Goal: Transaction & Acquisition: Purchase product/service

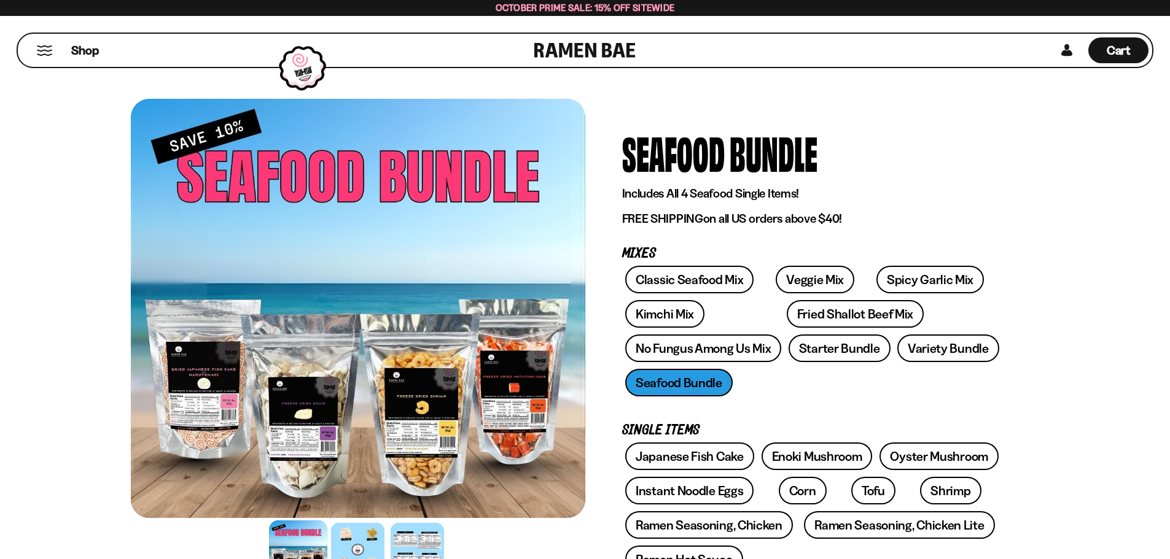
click at [68, 52] on div "Shop" at bounding box center [277, 50] width 513 height 33
click at [42, 51] on button "Mobile Menu Trigger" at bounding box center [44, 50] width 17 height 10
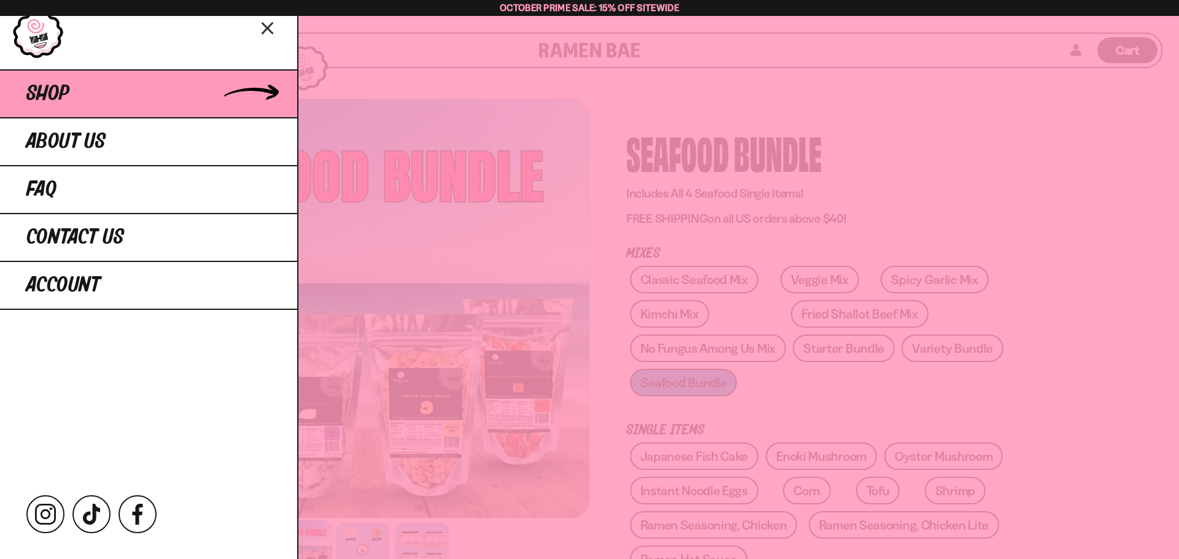
click at [50, 89] on span "Shop" at bounding box center [47, 94] width 43 height 22
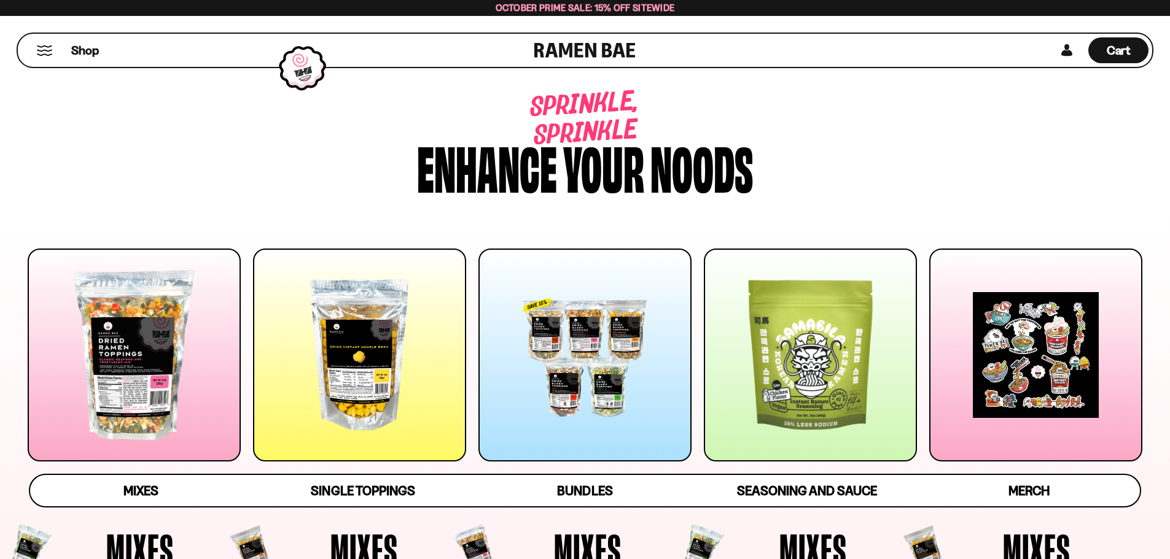
click at [337, 313] on div at bounding box center [359, 355] width 213 height 213
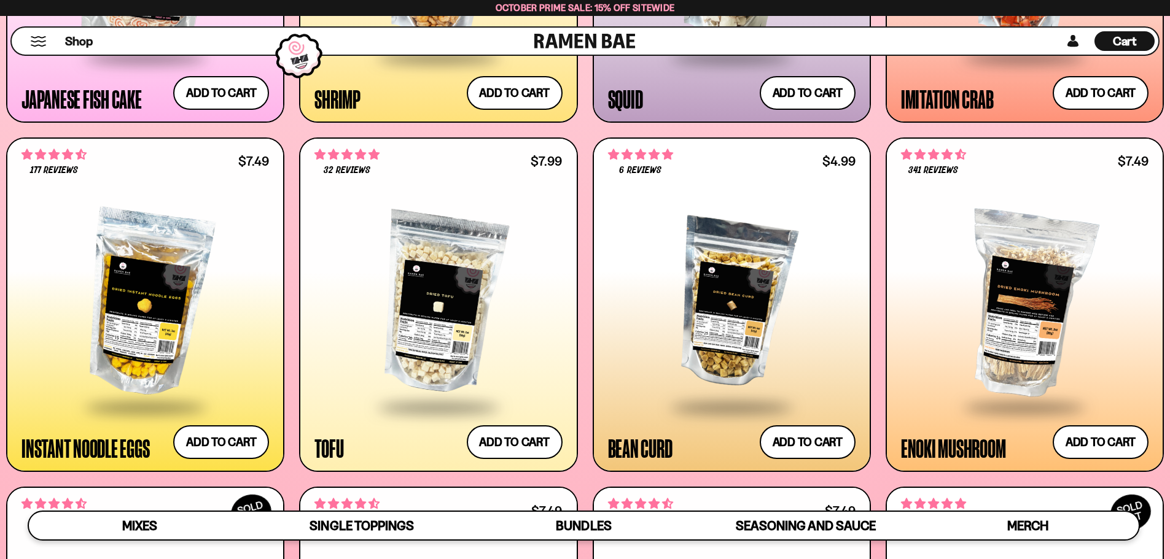
scroll to position [1616, 0]
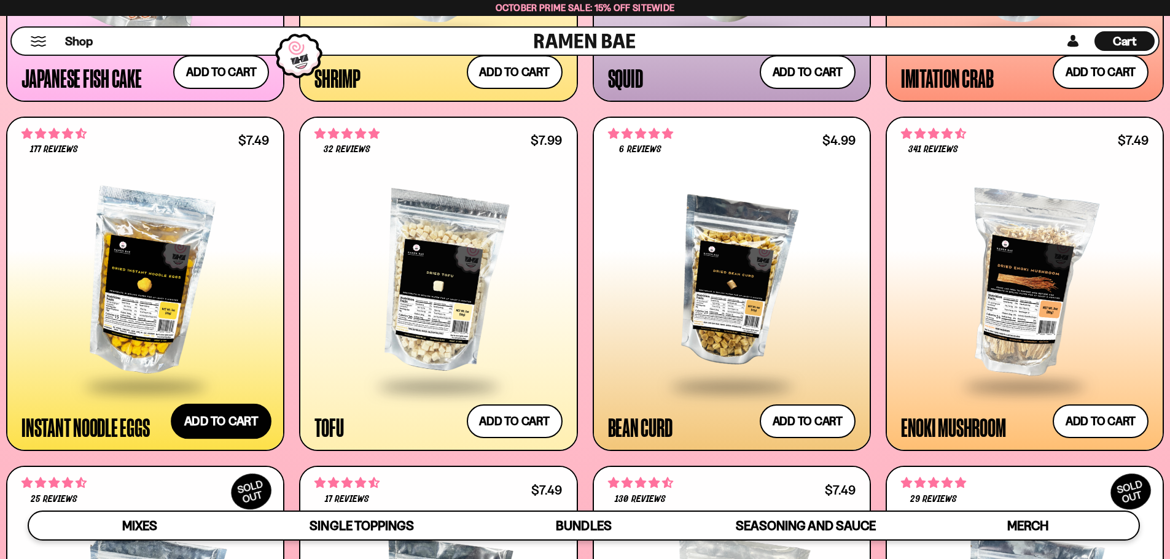
click at [197, 415] on button "Add to cart Add ― Regular price $7.49 Regular price Sale price $7.49 Unit price…" at bounding box center [221, 422] width 101 height 36
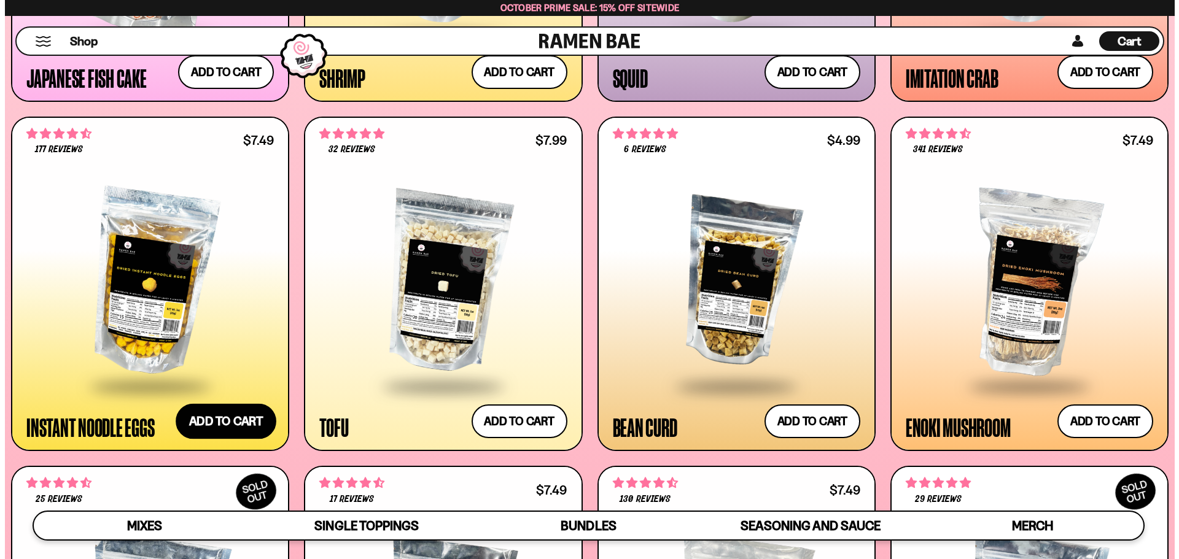
scroll to position [1624, 0]
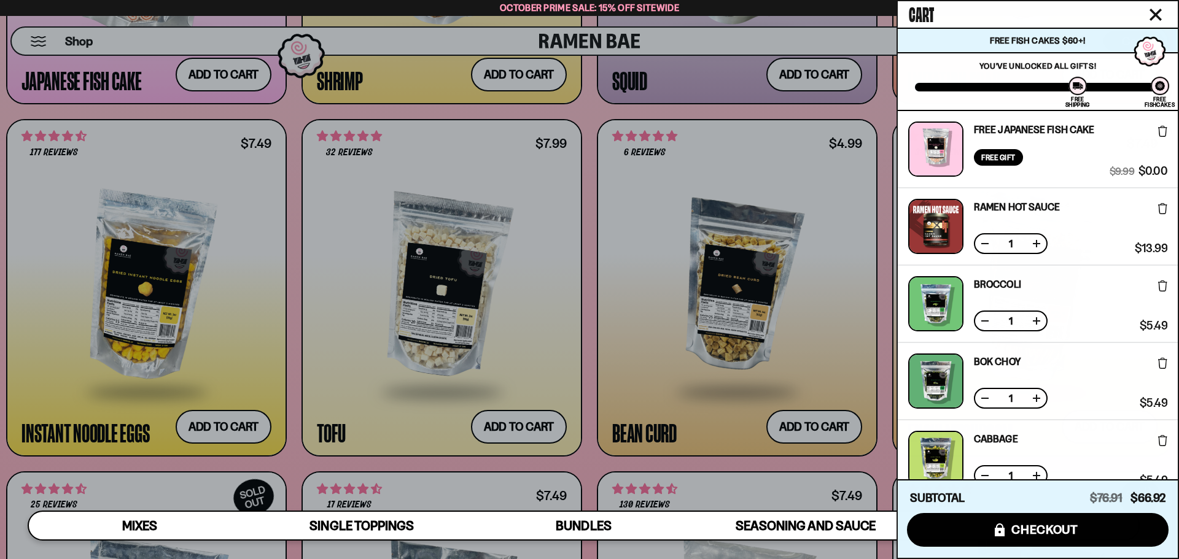
click at [880, 268] on div at bounding box center [589, 279] width 1179 height 559
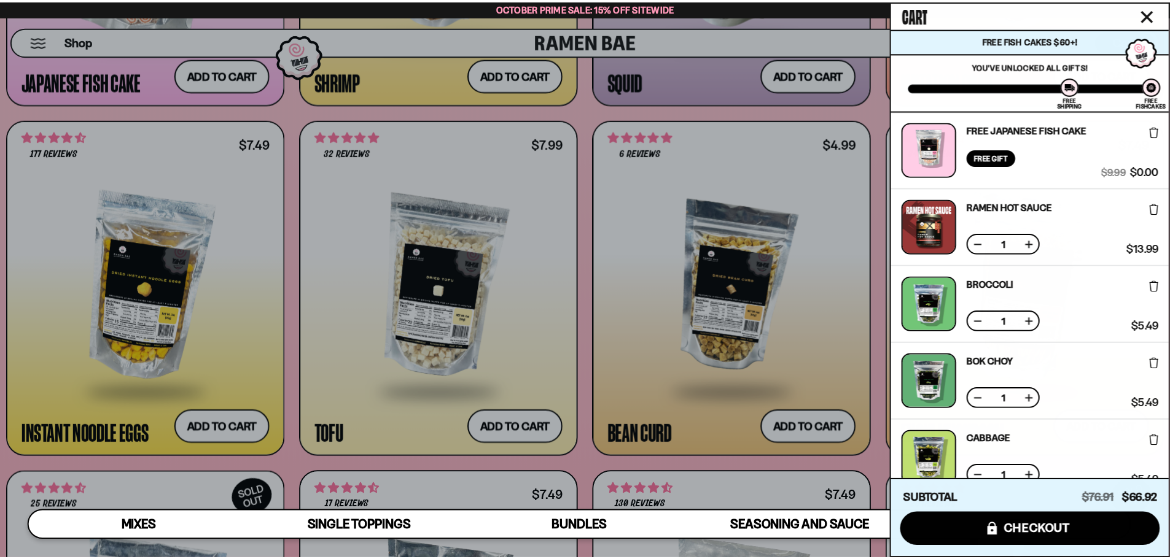
scroll to position [1616, 0]
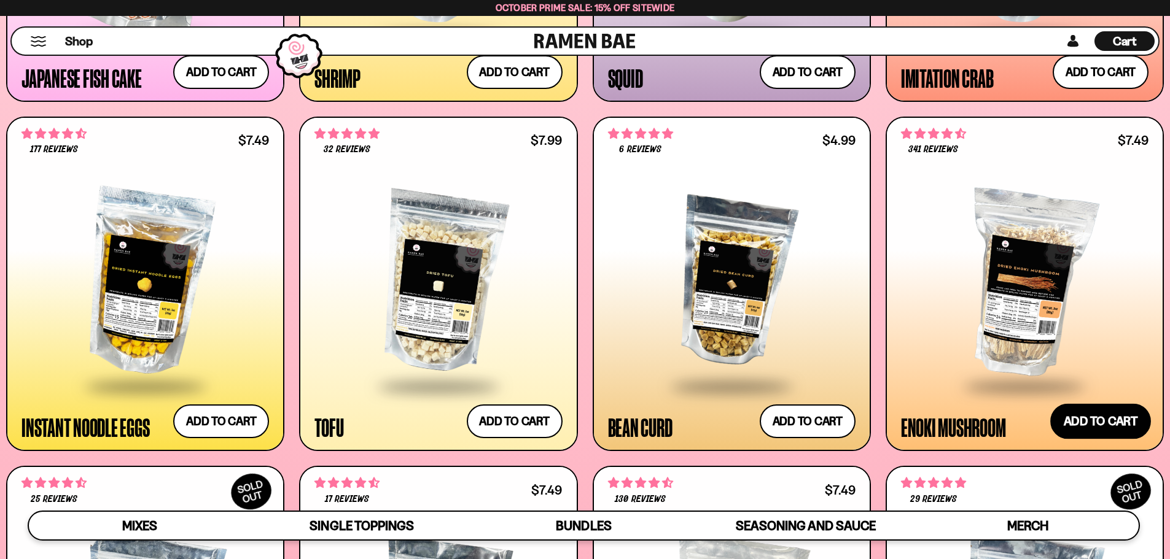
click at [1095, 418] on button "Add to cart Add ― Regular price $7.49 Regular price Sale price $7.49 Unit price…" at bounding box center [1100, 422] width 101 height 36
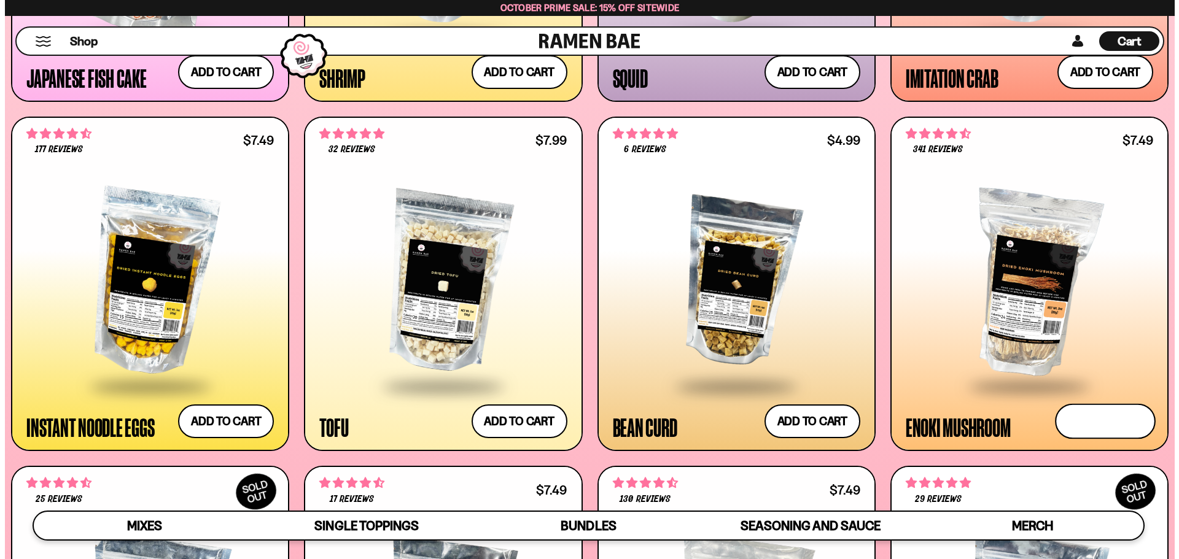
scroll to position [1624, 0]
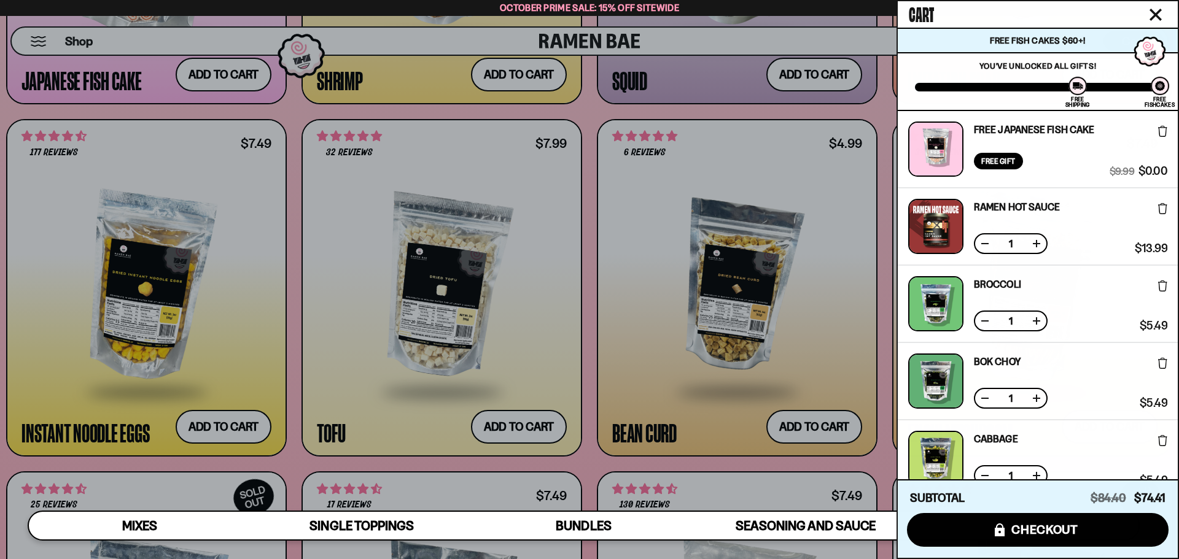
click at [877, 376] on div at bounding box center [589, 279] width 1179 height 559
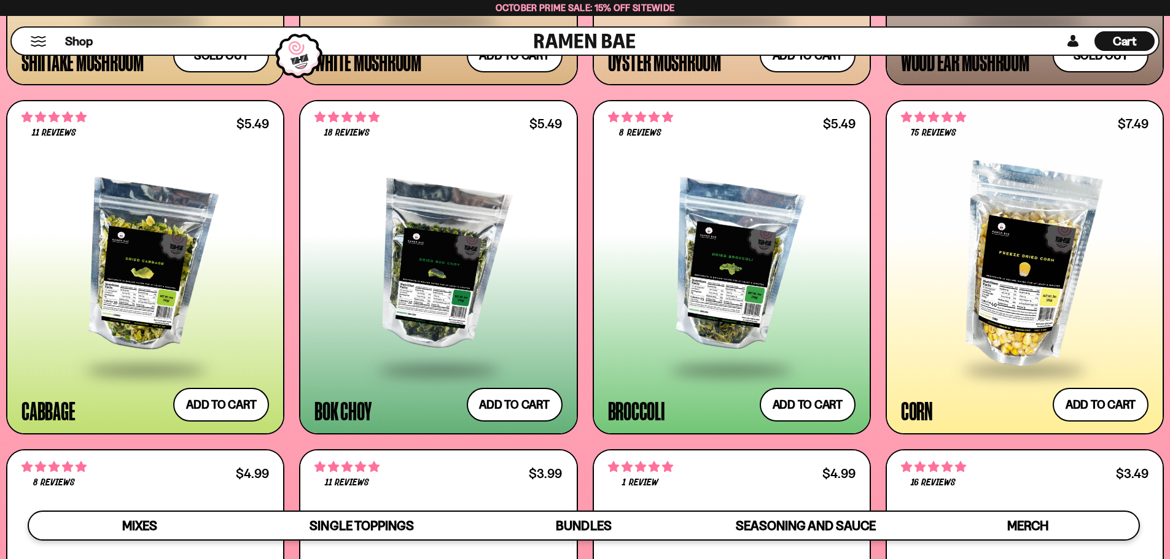
scroll to position [2353, 0]
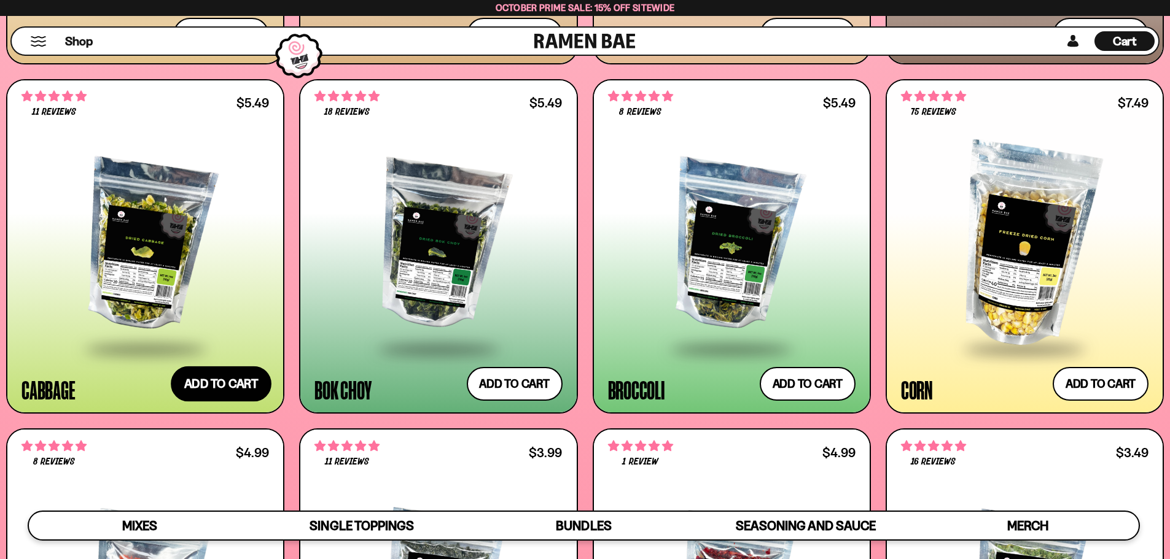
click at [212, 372] on button "Add to cart Add ― Regular price $5.49 Regular price Sale price $5.49 Unit price…" at bounding box center [221, 385] width 101 height 36
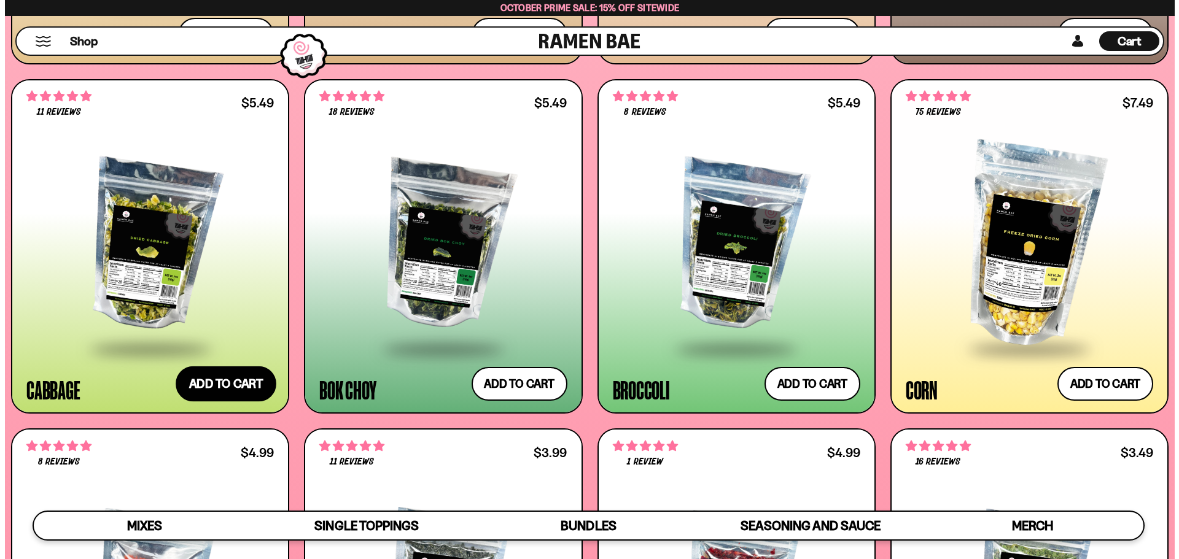
scroll to position [2366, 0]
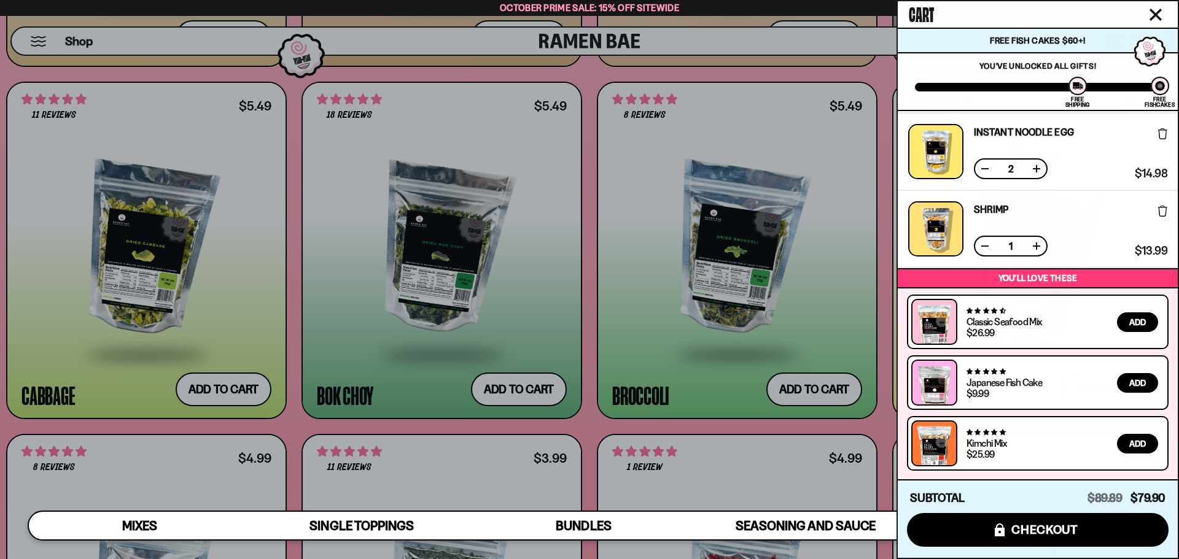
click at [295, 347] on div at bounding box center [589, 279] width 1179 height 559
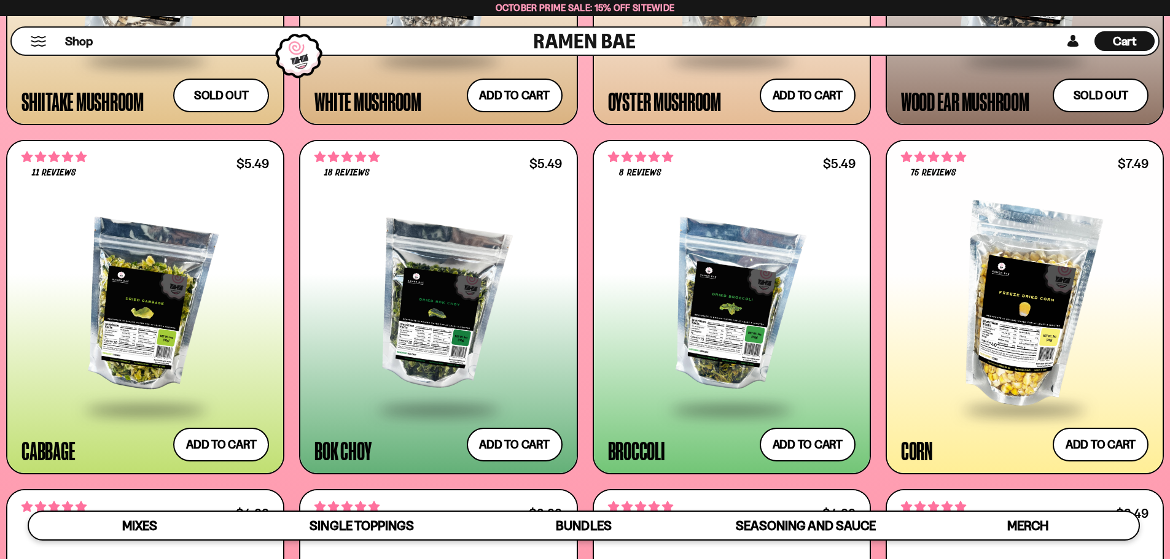
scroll to position [2292, 0]
click at [516, 455] on button "Add to cart Add ― Regular price $5.49 Regular price Sale price $5.49 Unit price…" at bounding box center [514, 446] width 101 height 36
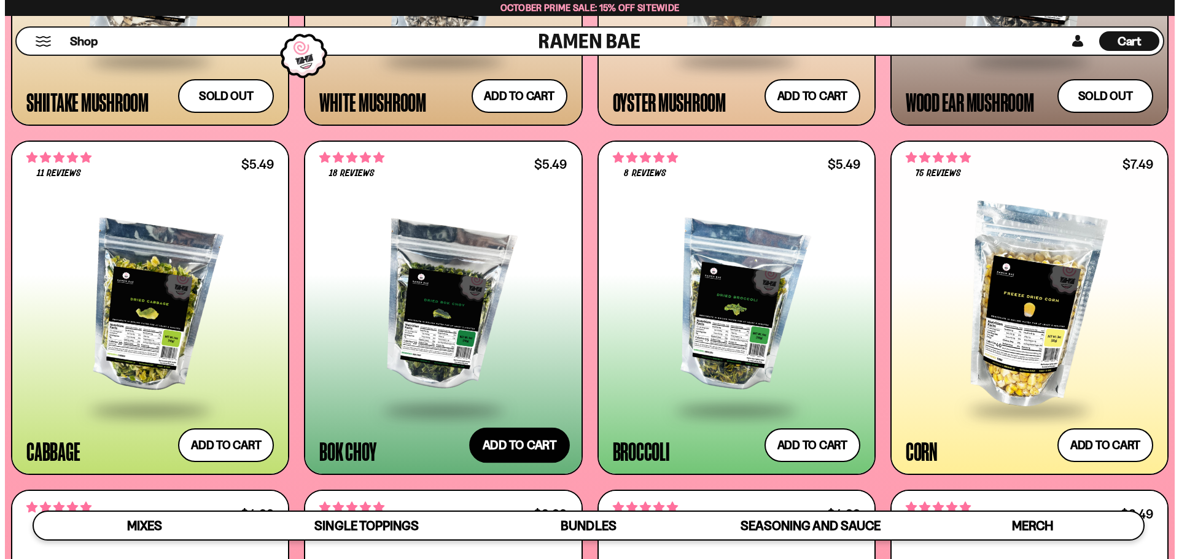
scroll to position [2305, 0]
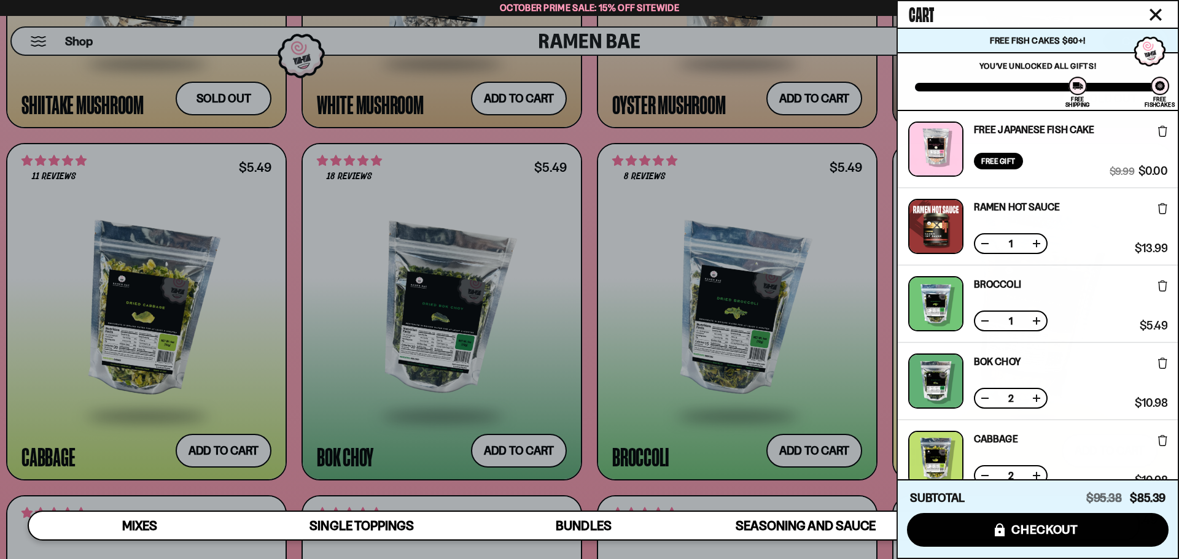
click at [580, 494] on div at bounding box center [589, 279] width 1179 height 559
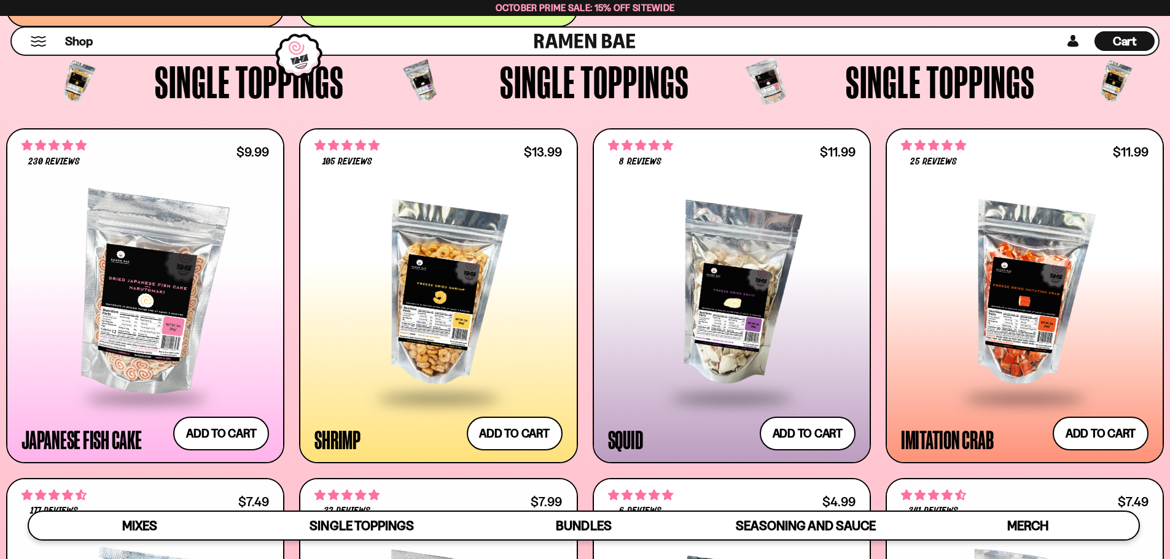
scroll to position [1248, 0]
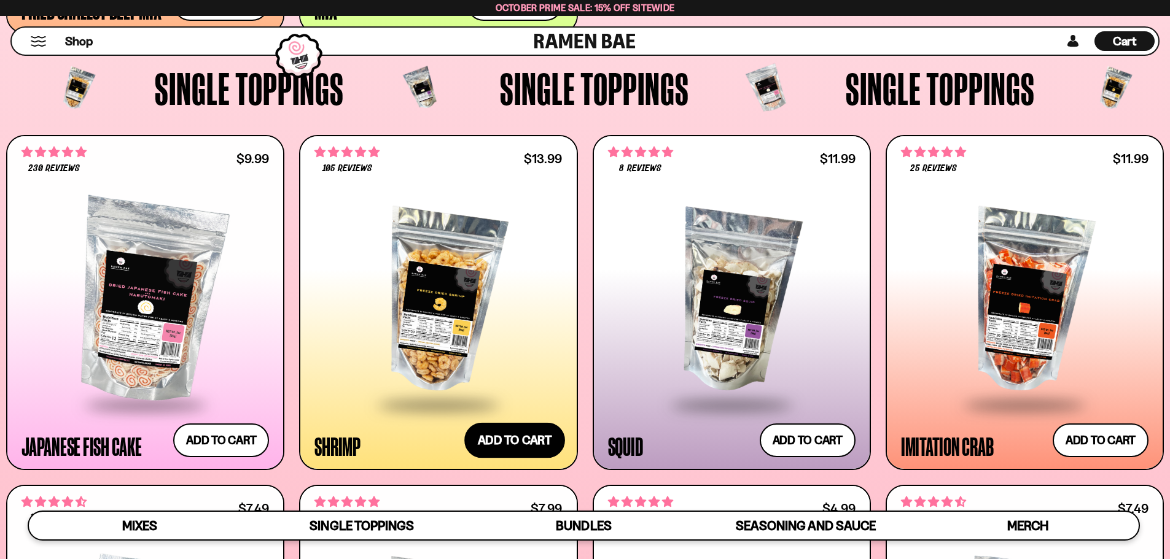
click at [532, 439] on button "Add to cart Add ― Regular price $13.99 Regular price Sale price $13.99 Unit pri…" at bounding box center [514, 441] width 101 height 36
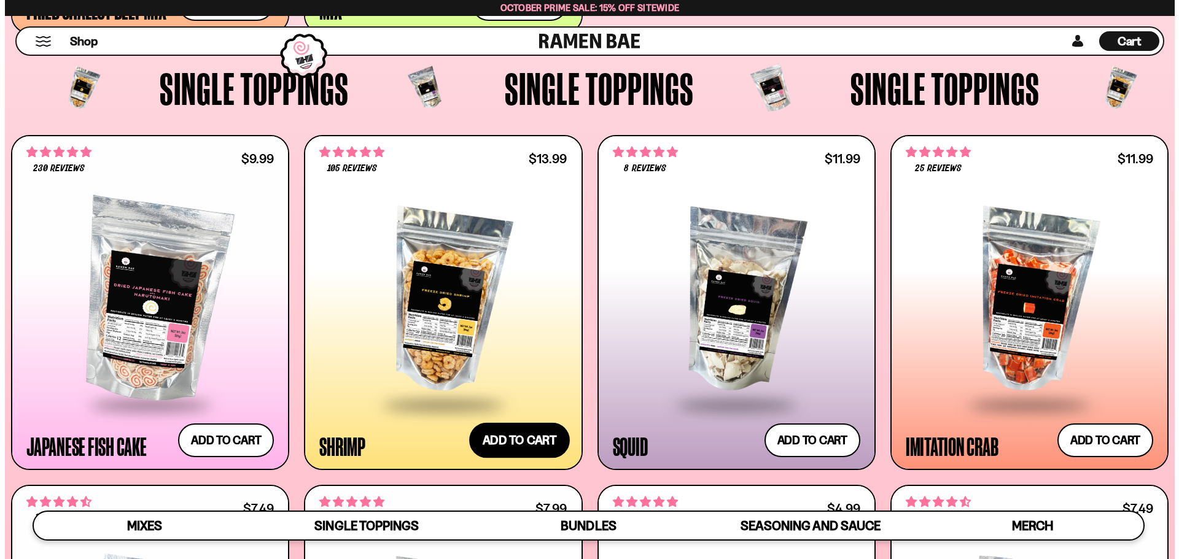
scroll to position [1252, 0]
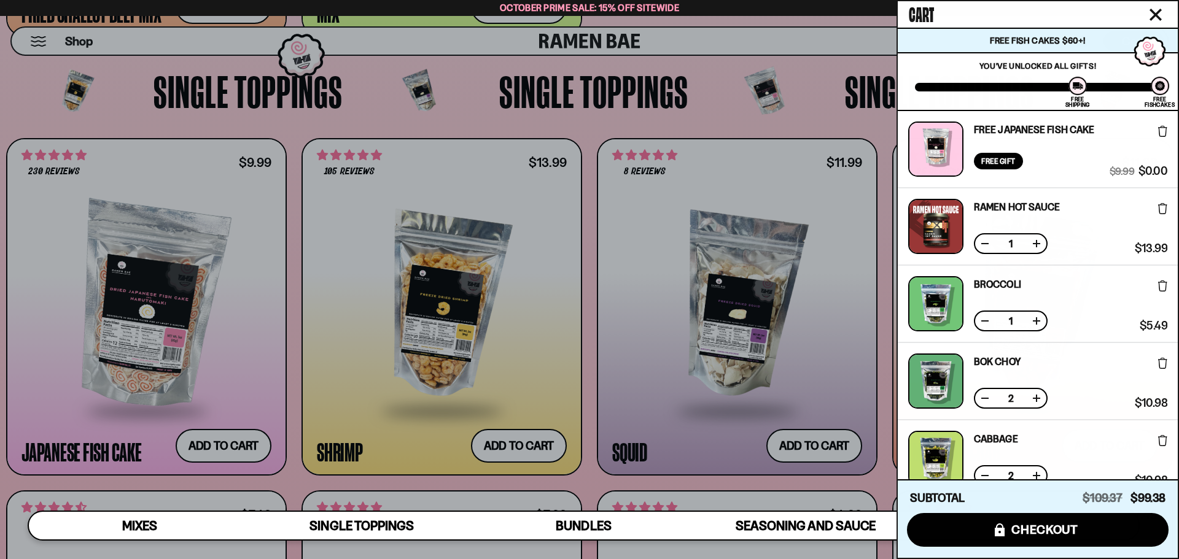
click at [586, 471] on div at bounding box center [589, 279] width 1179 height 559
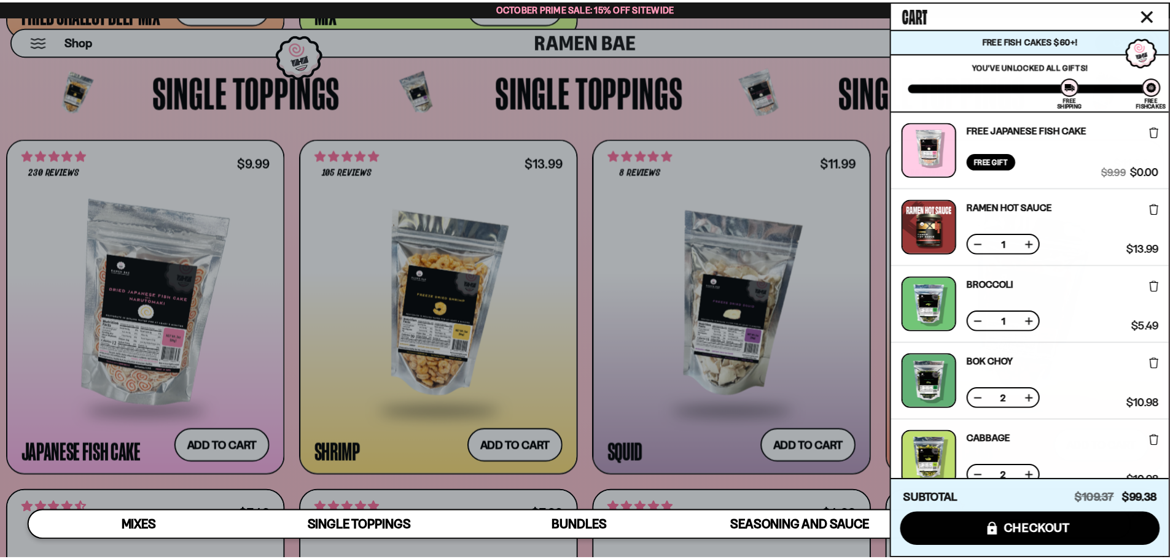
scroll to position [1248, 0]
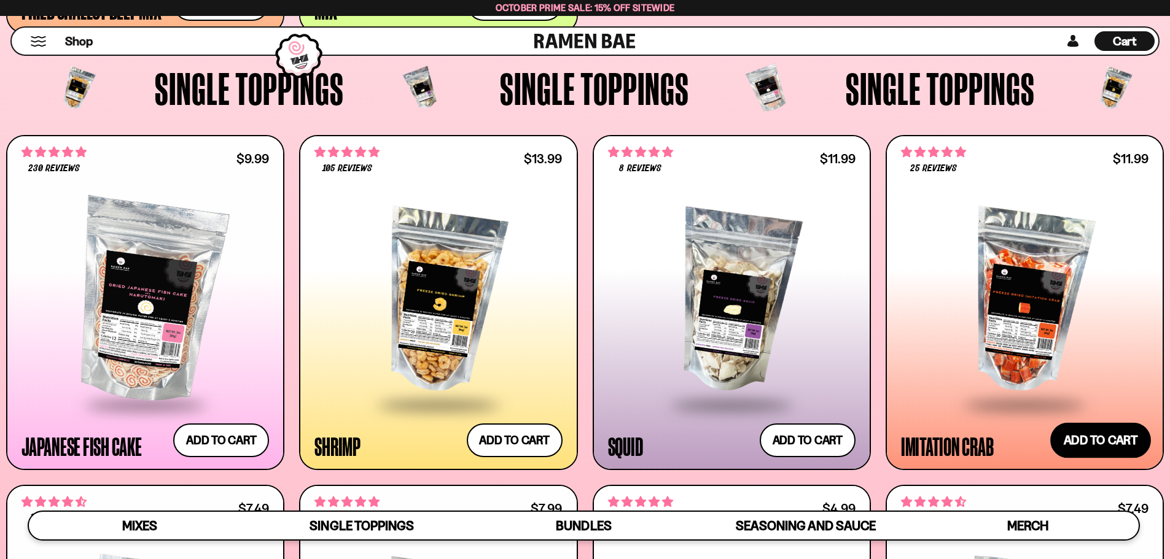
click at [1064, 441] on button "Add to cart Add ― Regular price $11.99 Regular price Sale price $11.99 Unit pri…" at bounding box center [1100, 441] width 101 height 36
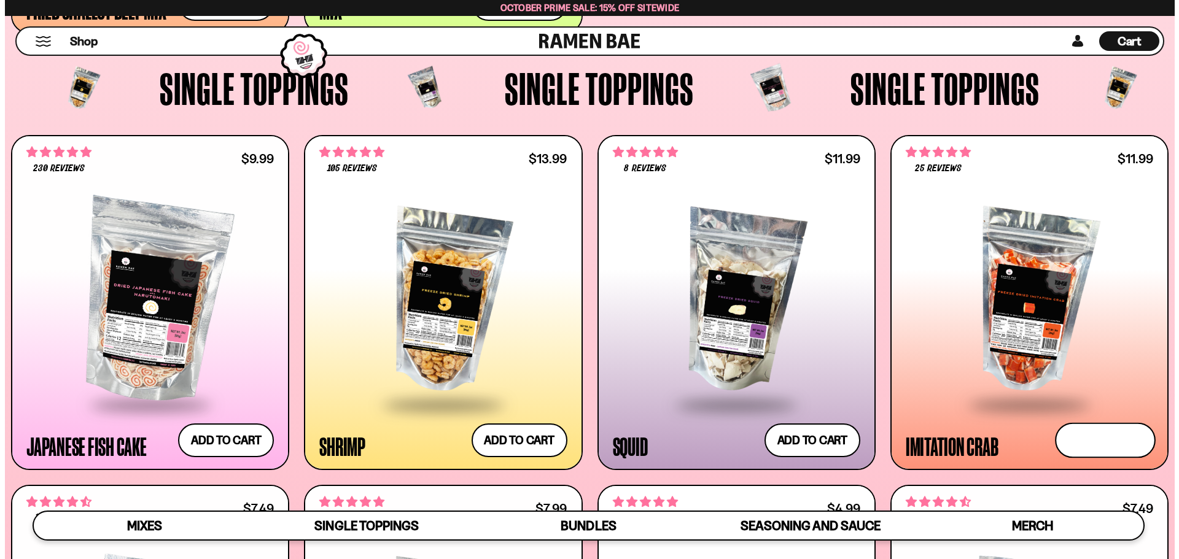
scroll to position [1252, 0]
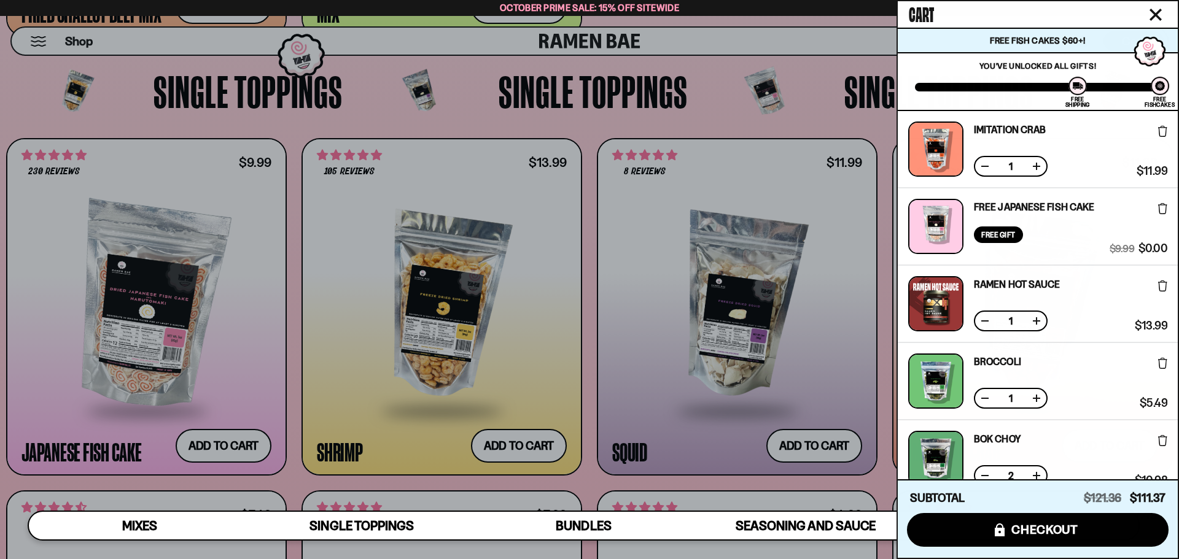
click at [886, 481] on div at bounding box center [589, 279] width 1179 height 559
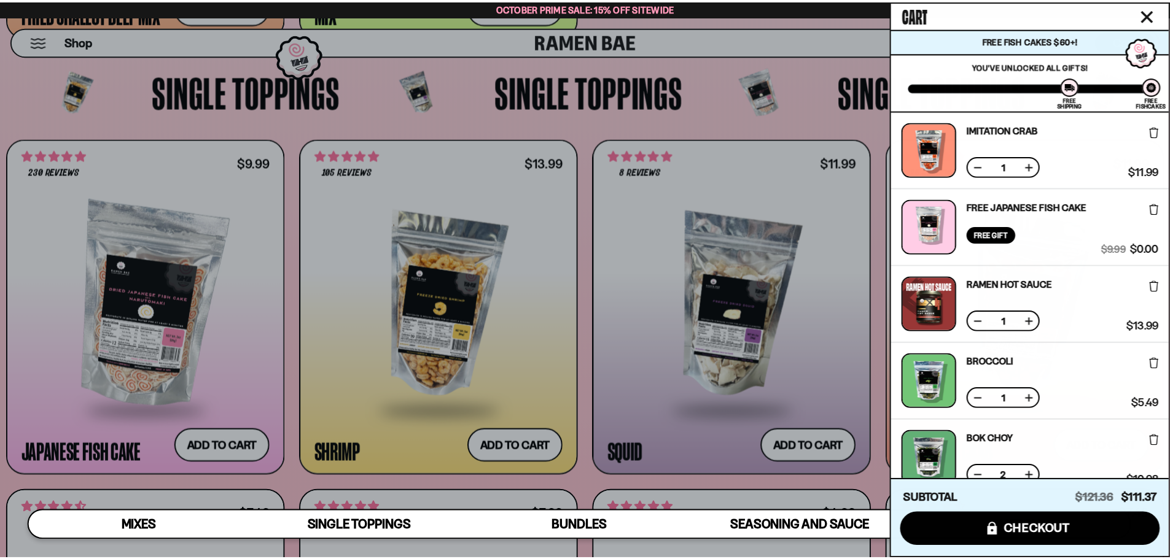
scroll to position [1248, 0]
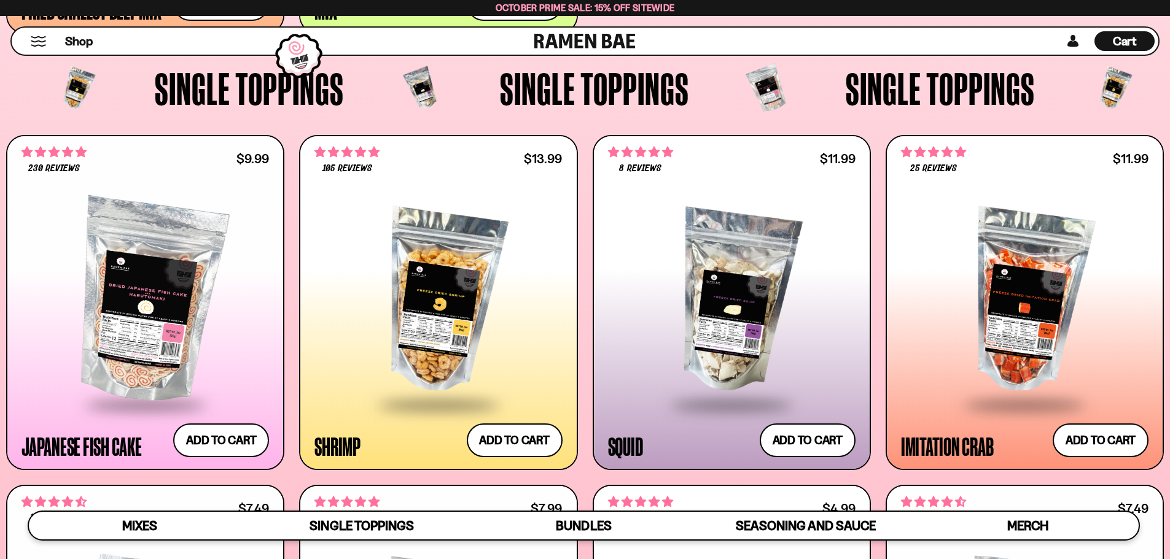
click at [1121, 36] on span "Cart" at bounding box center [1125, 41] width 24 height 15
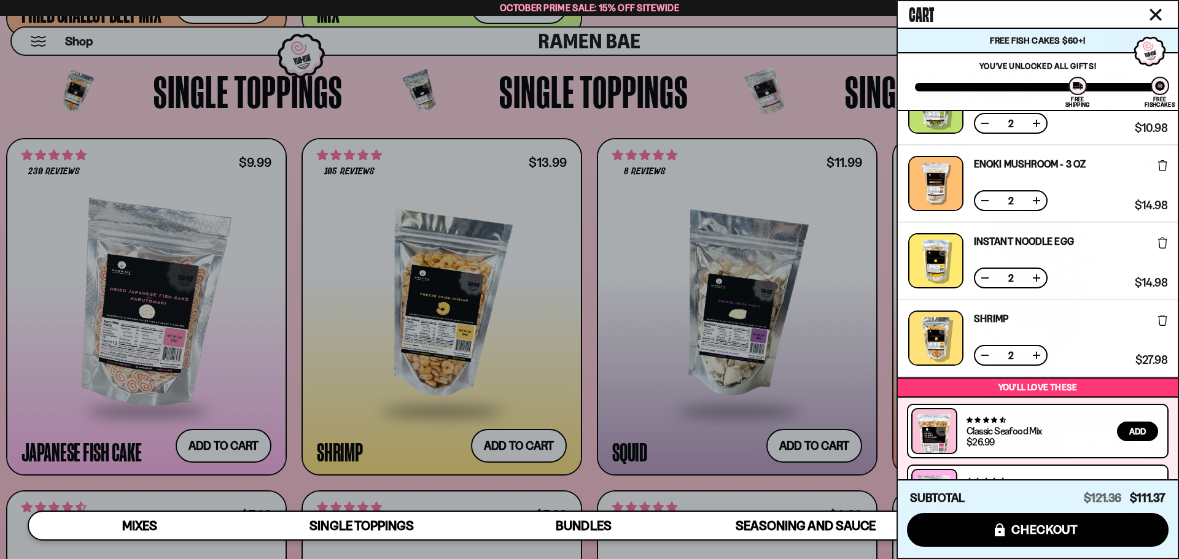
scroll to position [539, 0]
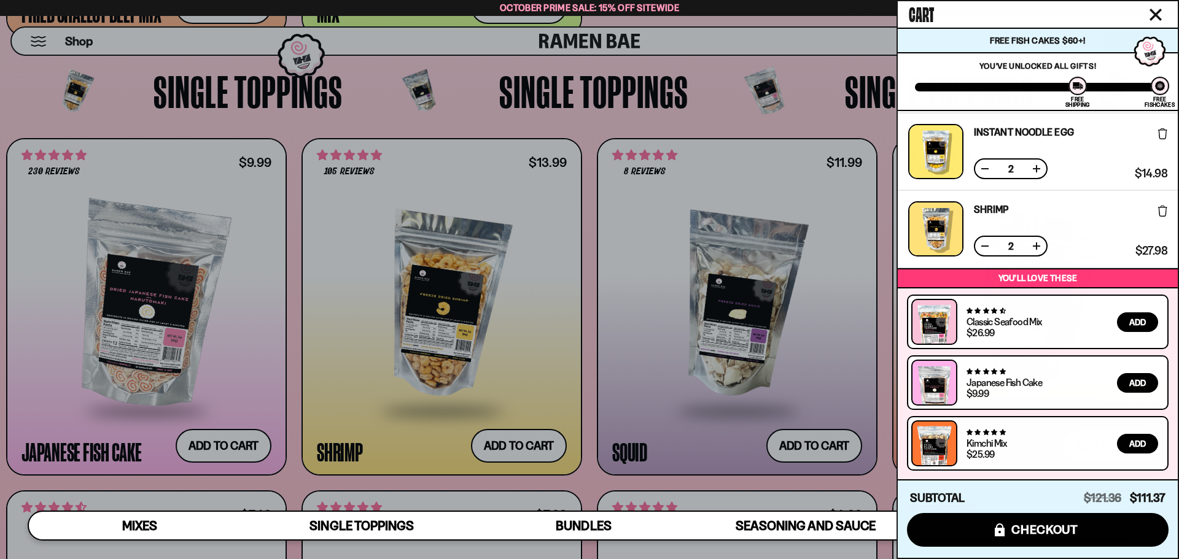
click at [985, 244] on button at bounding box center [985, 246] width 12 height 12
click at [982, 168] on button at bounding box center [985, 169] width 12 height 12
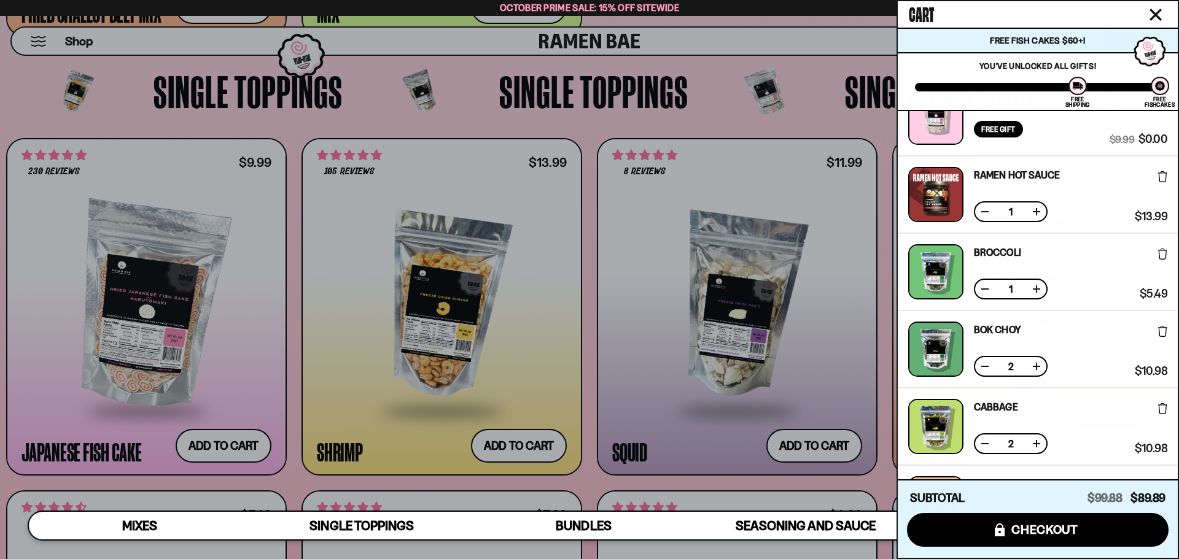
click at [983, 368] on button at bounding box center [985, 366] width 12 height 12
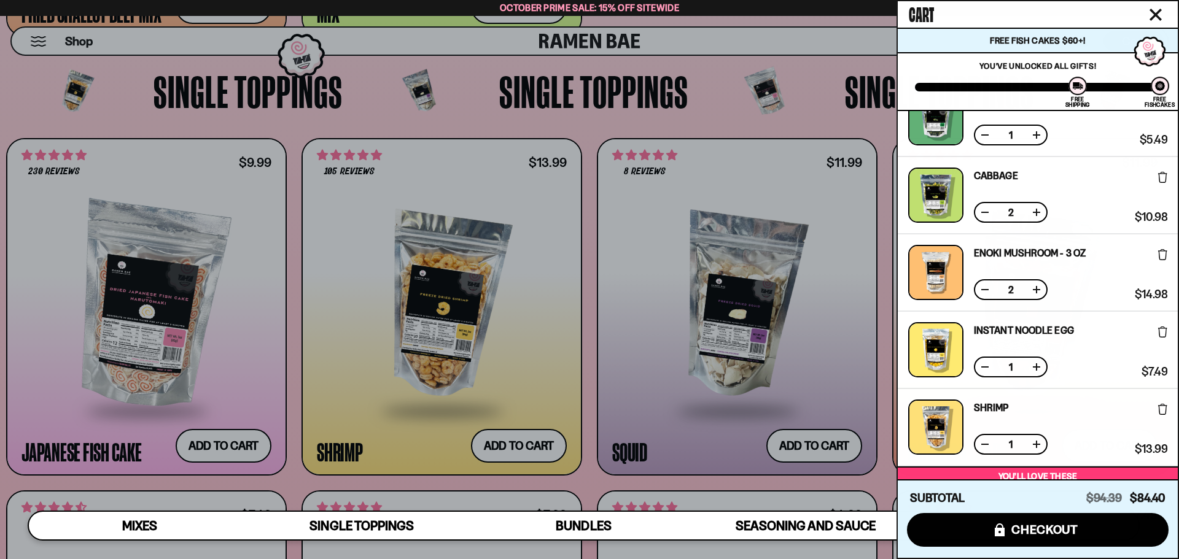
scroll to position [342, 0]
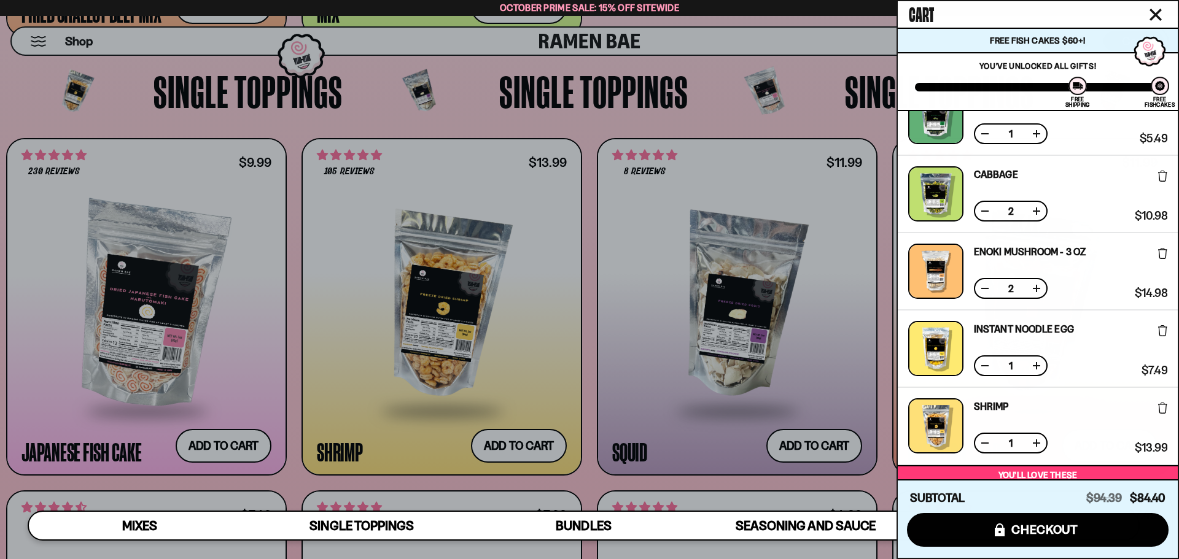
click at [985, 292] on button at bounding box center [985, 288] width 12 height 12
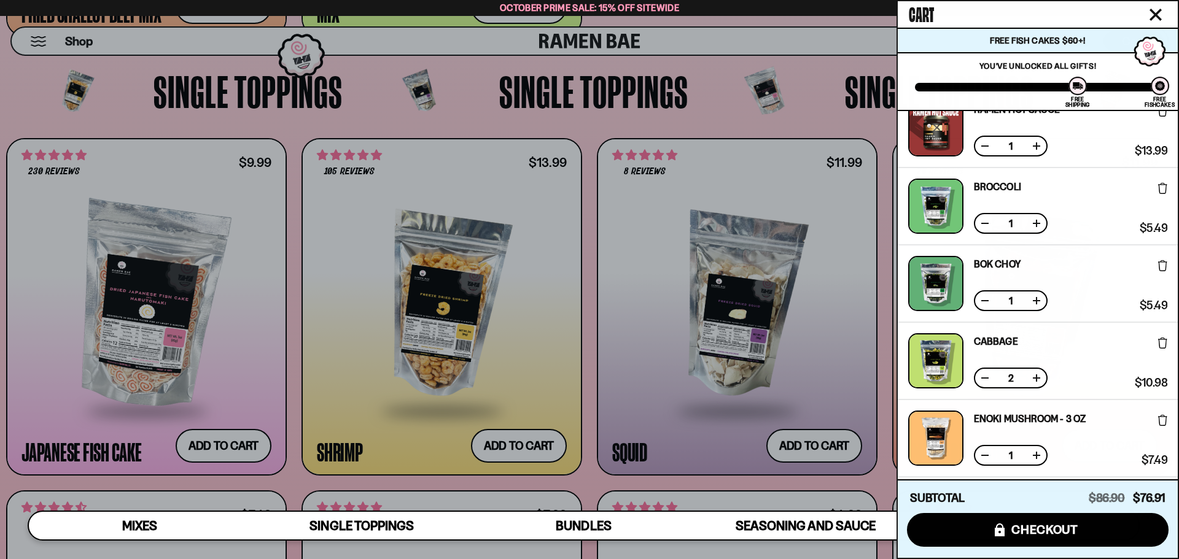
scroll to position [173, 0]
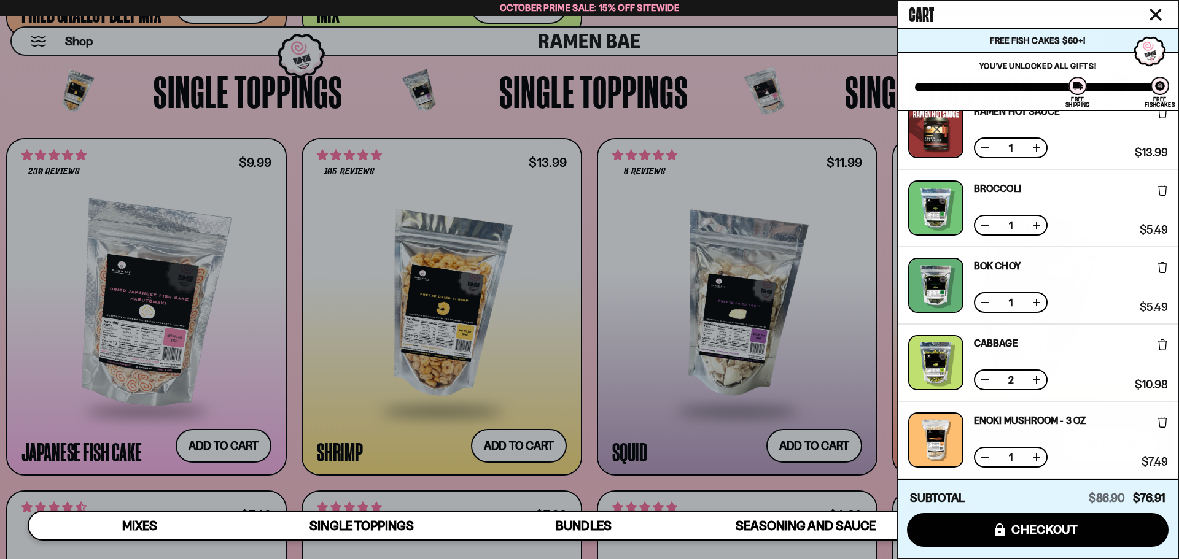
click at [1159, 190] on icon at bounding box center [1162, 190] width 9 height 11
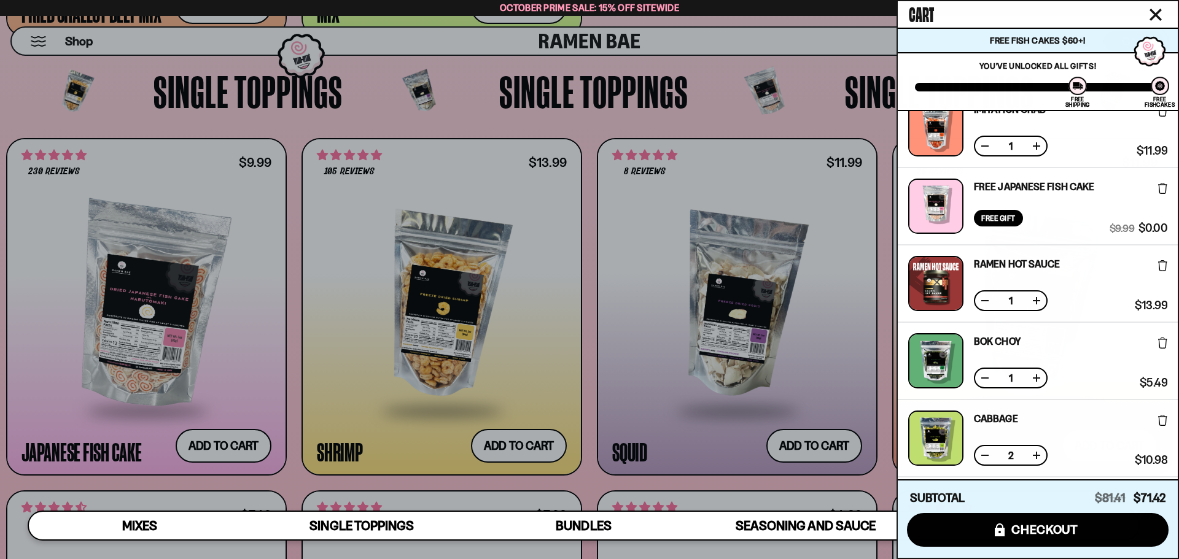
scroll to position [22, 0]
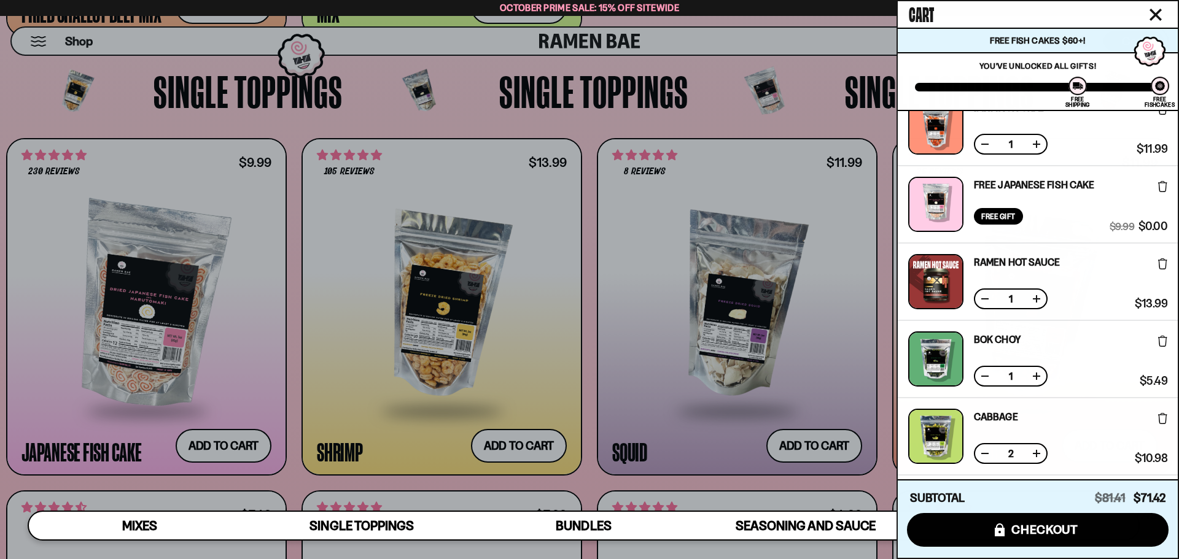
click at [1155, 4] on div "Cart" at bounding box center [1038, 14] width 280 height 26
click at [1154, 10] on icon "Close cart" at bounding box center [1156, 15] width 12 height 12
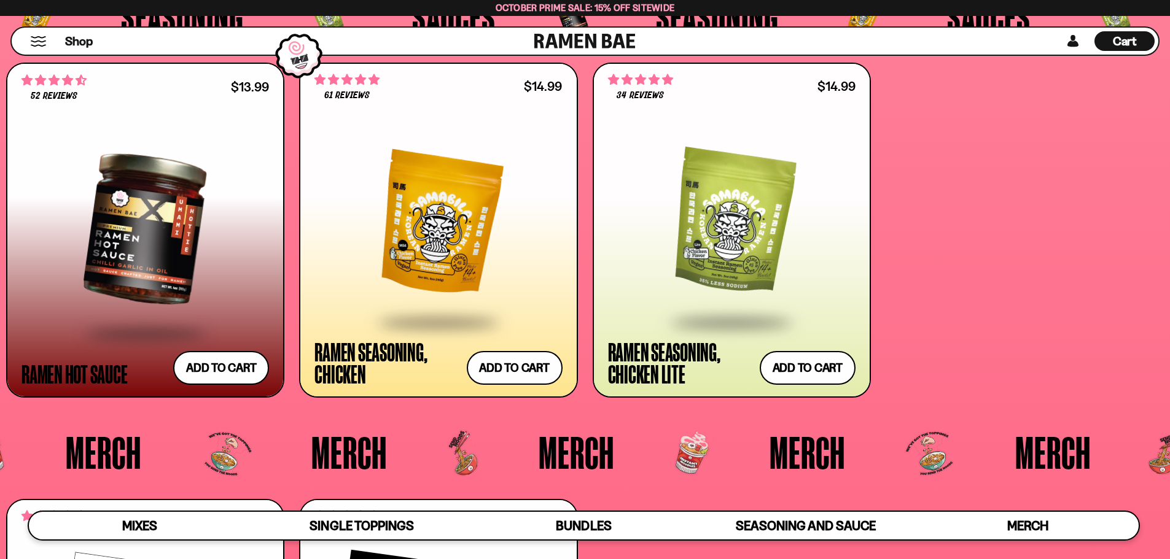
scroll to position [3581, 0]
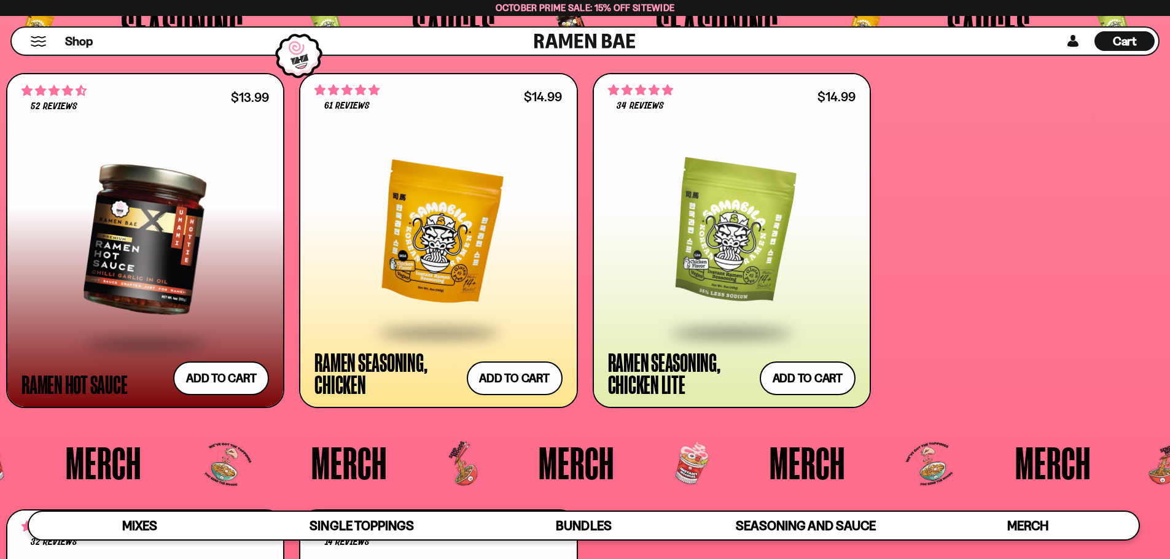
click at [112, 244] on div at bounding box center [144, 239] width 247 height 205
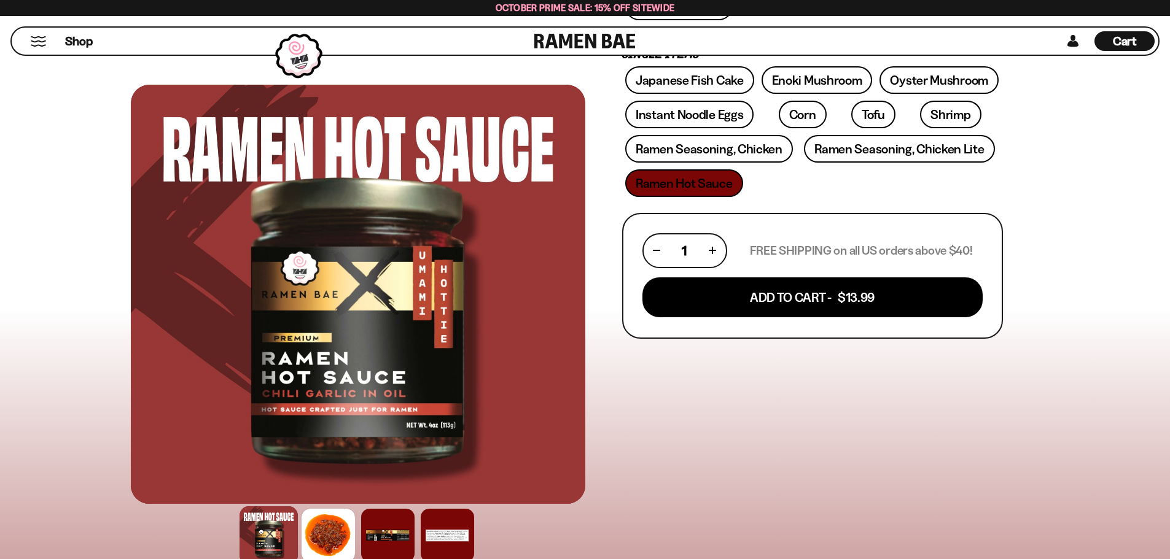
scroll to position [430, 0]
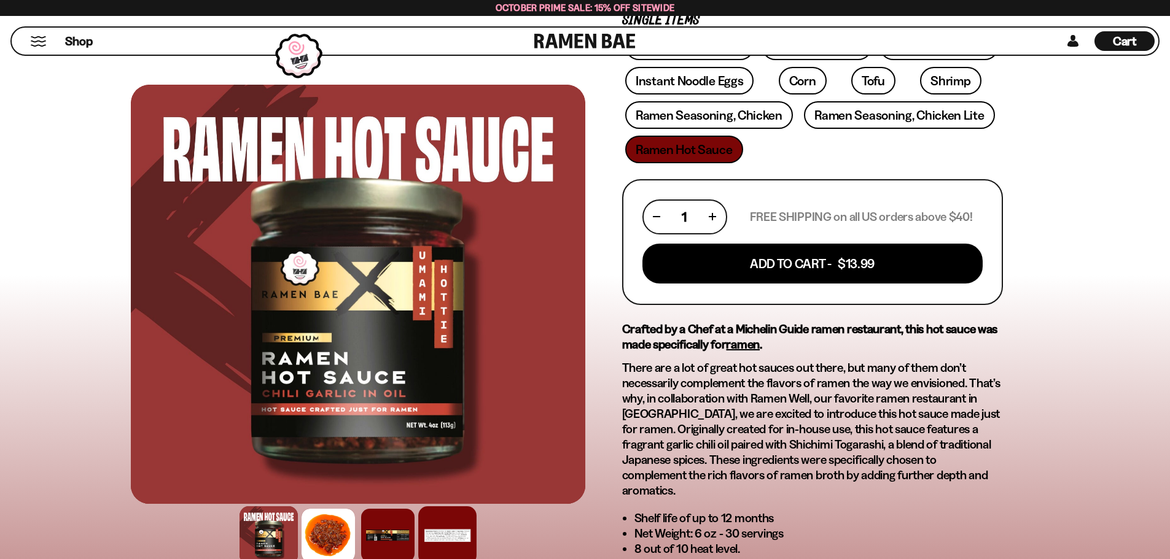
click at [455, 541] on div at bounding box center [447, 536] width 58 height 58
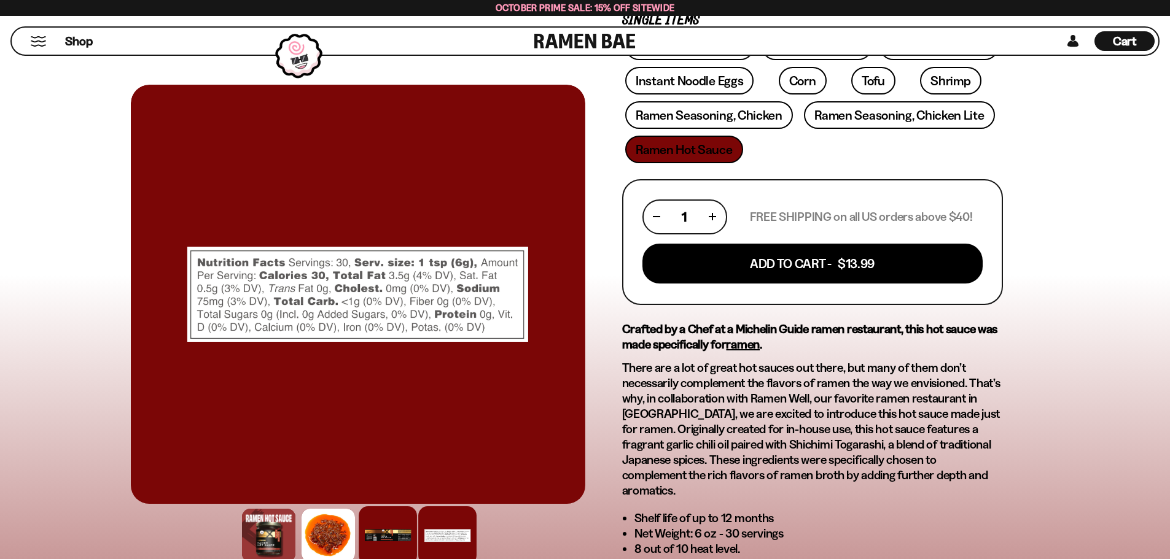
click at [409, 545] on div at bounding box center [388, 536] width 58 height 58
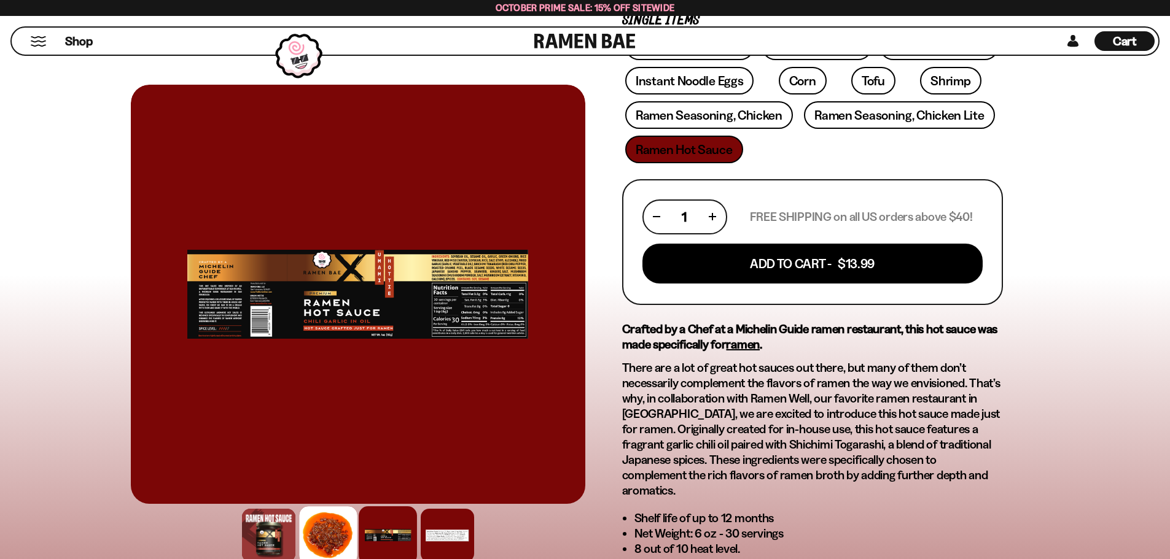
click at [338, 523] on div at bounding box center [328, 536] width 58 height 58
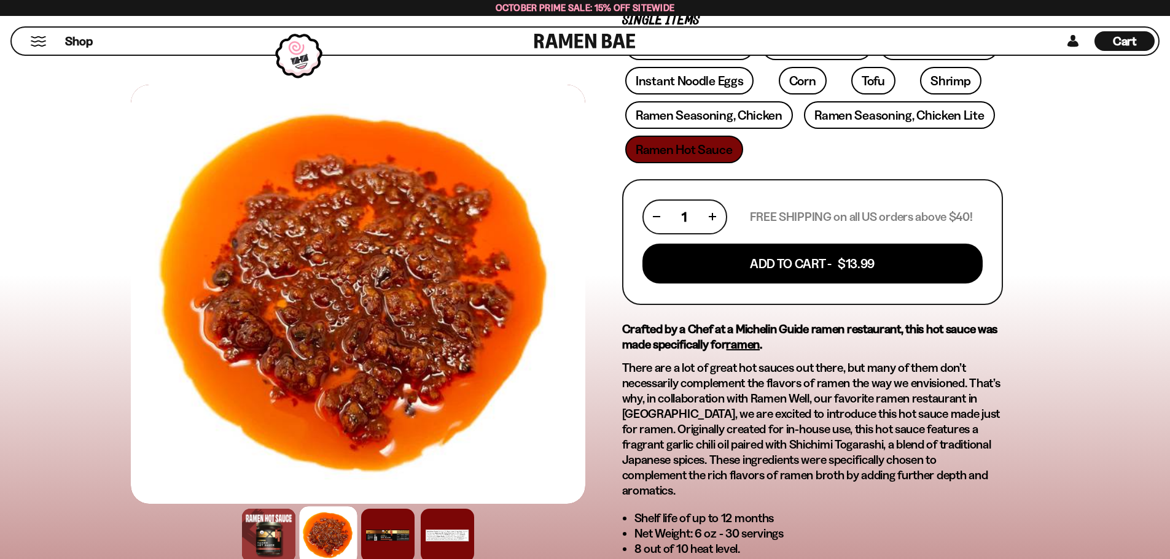
click at [77, 462] on div "52 reviews Ramen Hot Sauce Premium Chili Garlic Oil For Ramen - 6oz (30 serving…" at bounding box center [585, 308] width 1170 height 1314
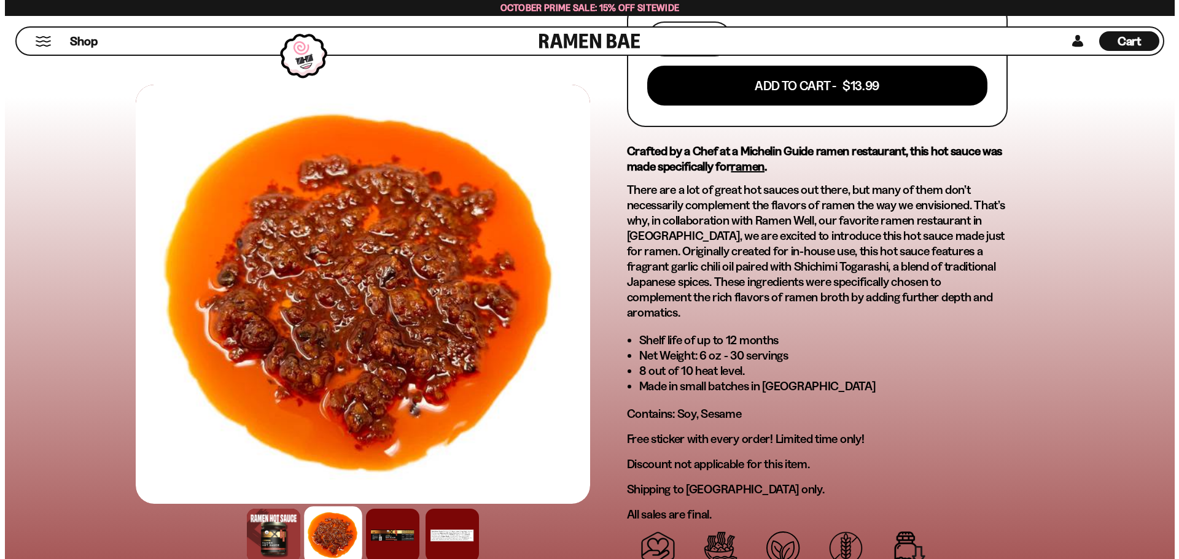
scroll to position [601, 0]
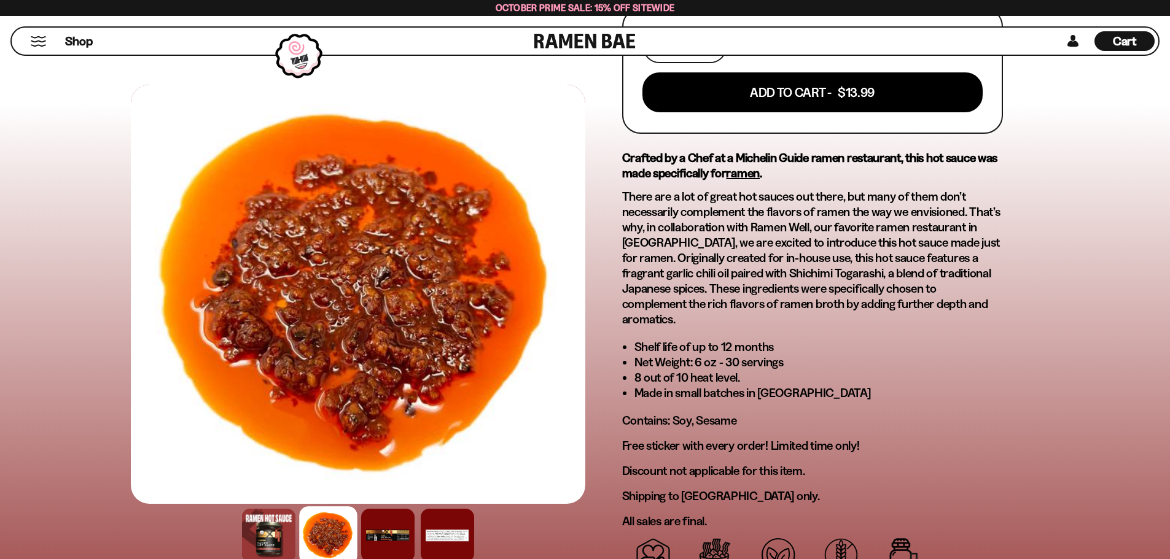
click at [1121, 38] on span "Cart" at bounding box center [1125, 41] width 24 height 15
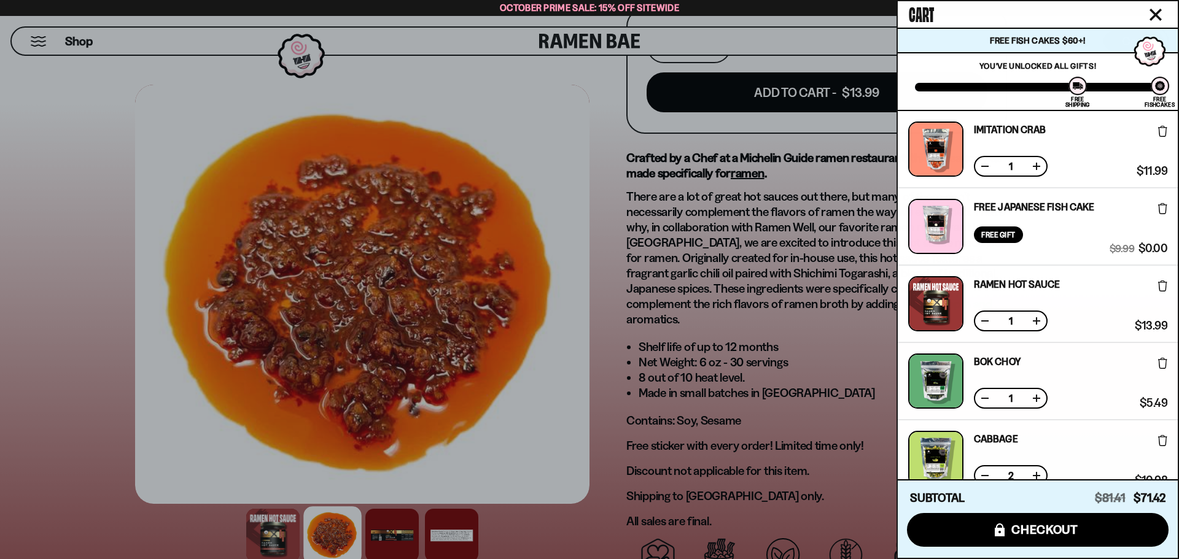
click at [1159, 360] on icon at bounding box center [1162, 363] width 9 height 11
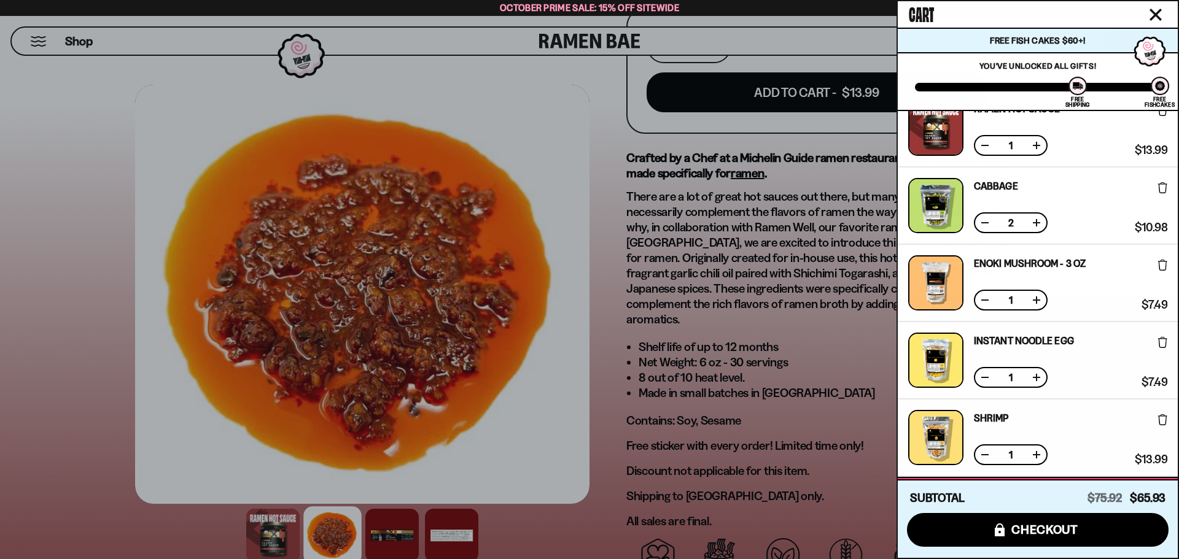
scroll to position [184, 0]
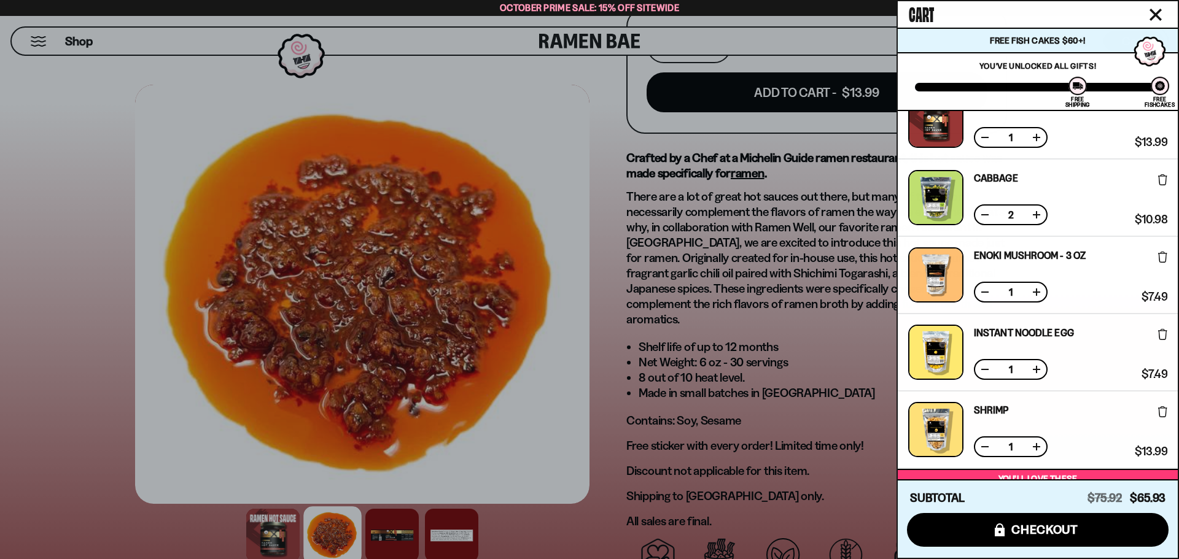
click at [1160, 257] on icon at bounding box center [1162, 257] width 9 height 11
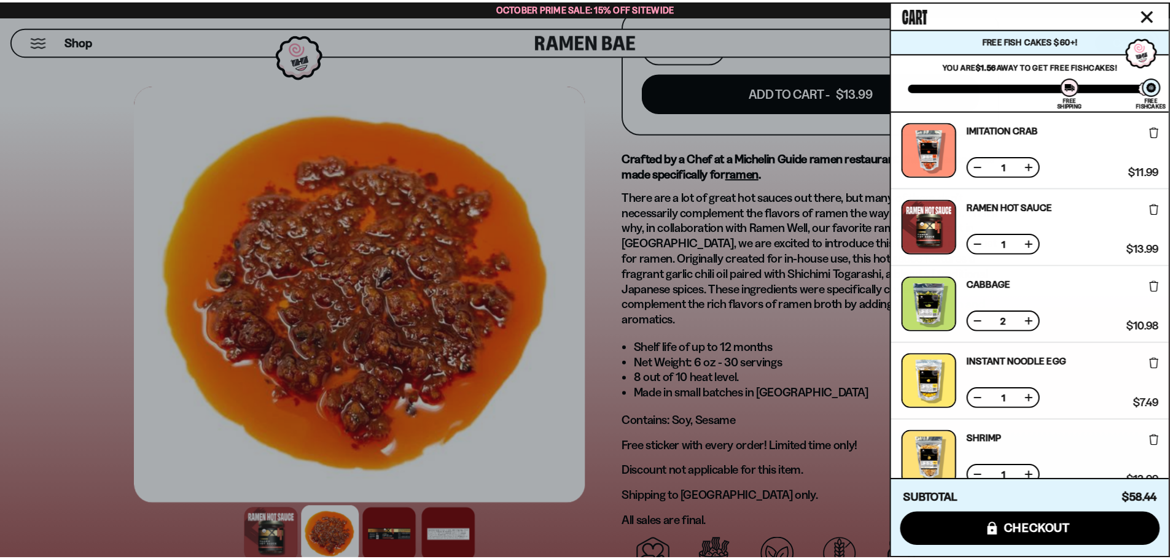
scroll to position [123, 0]
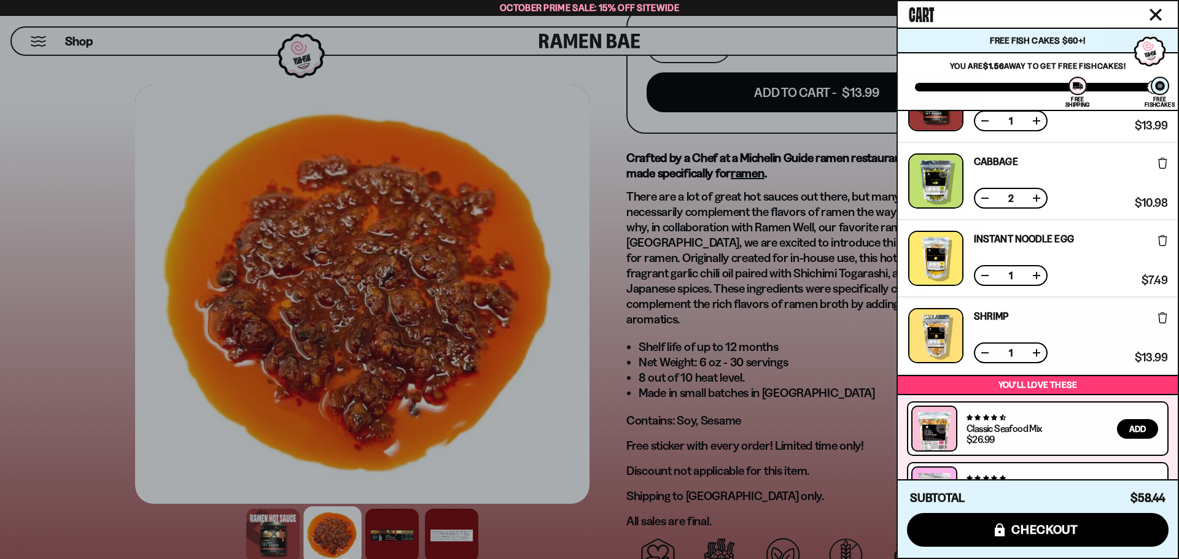
click at [1151, 13] on icon "Close cart" at bounding box center [1156, 15] width 12 height 12
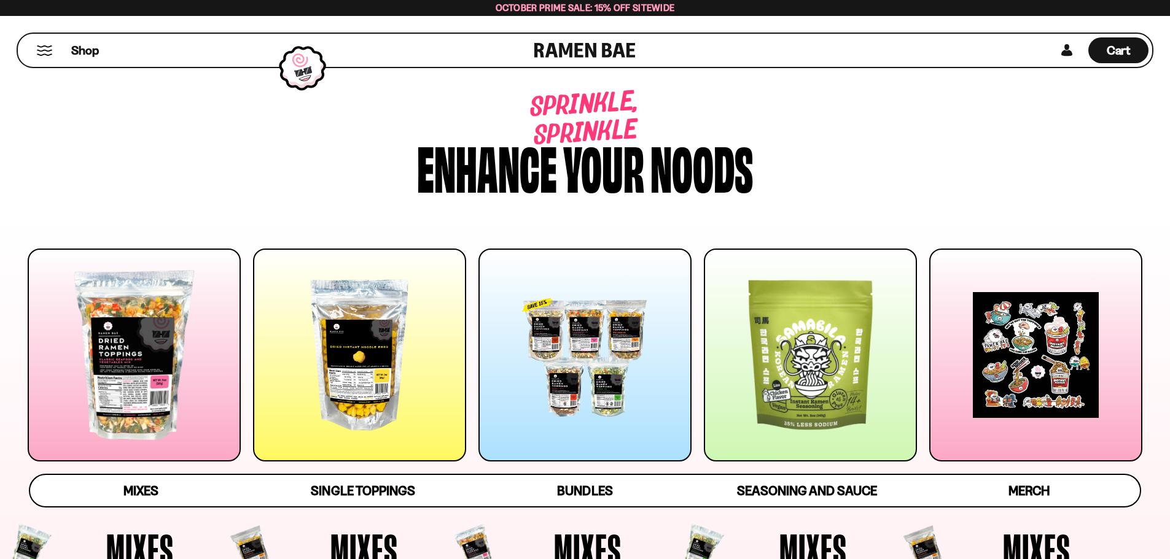
scroll to position [3581, 0]
